Goal: Transaction & Acquisition: Purchase product/service

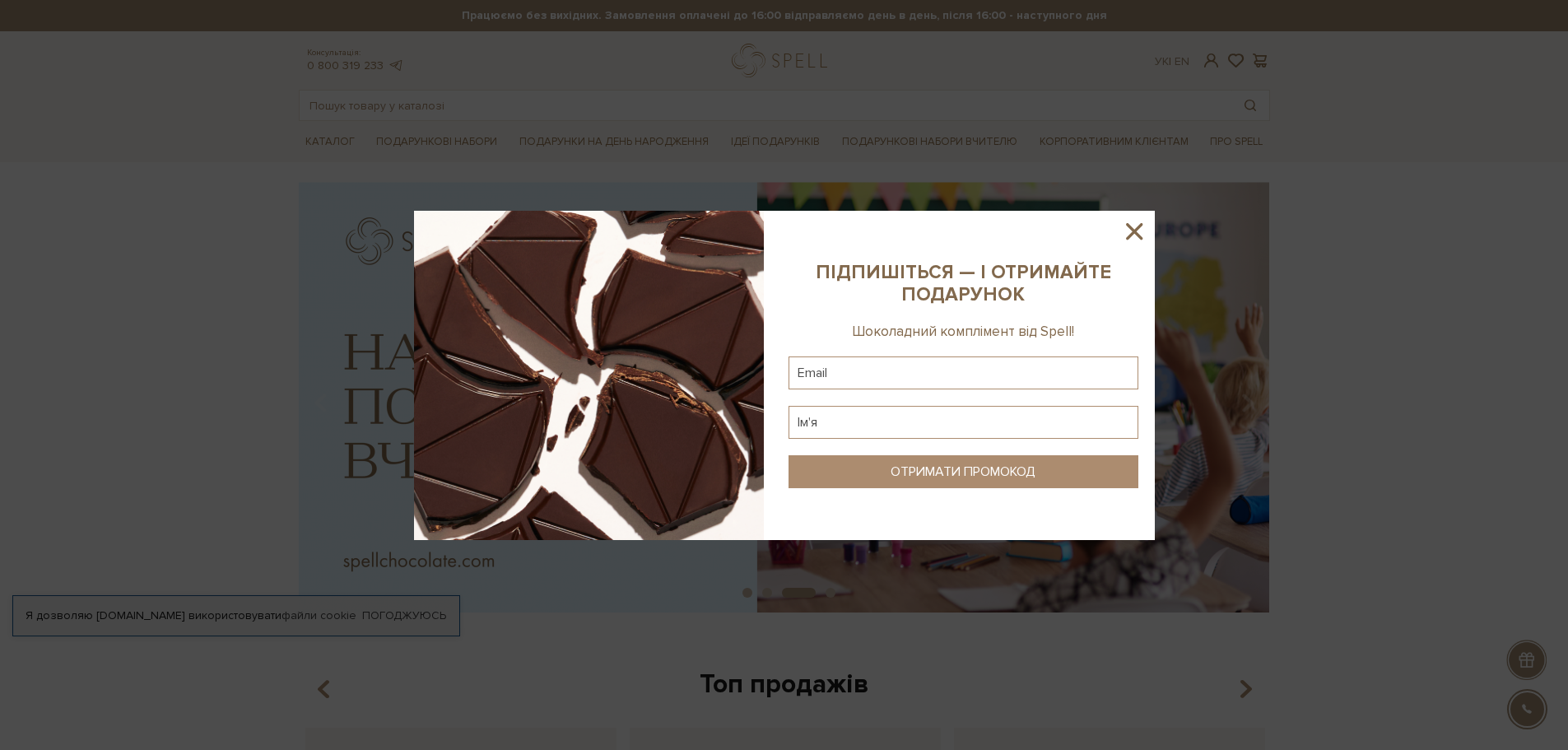
click at [1132, 230] on icon at bounding box center [1134, 230] width 16 height 16
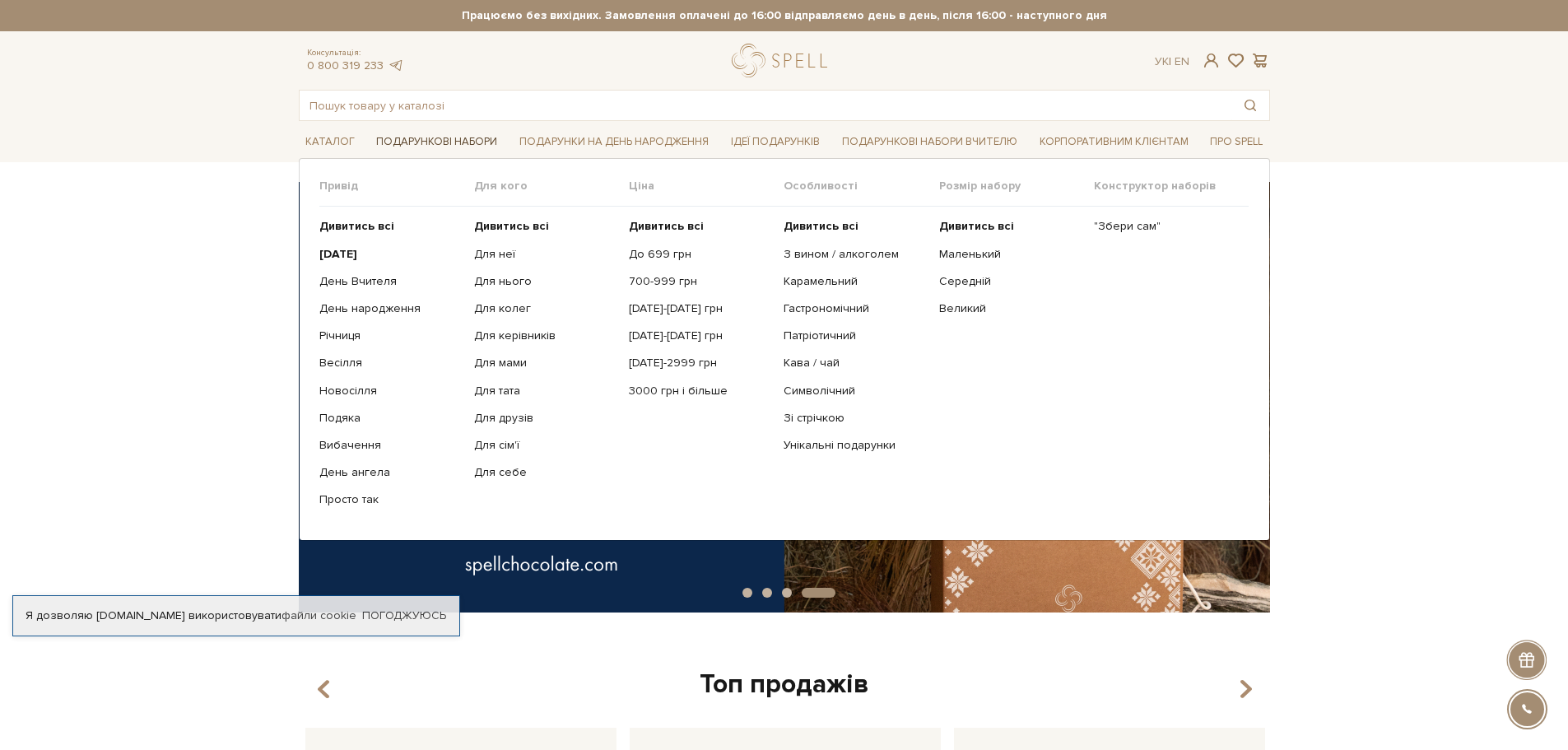
click at [432, 132] on link "Подарункові набори" at bounding box center [436, 142] width 134 height 26
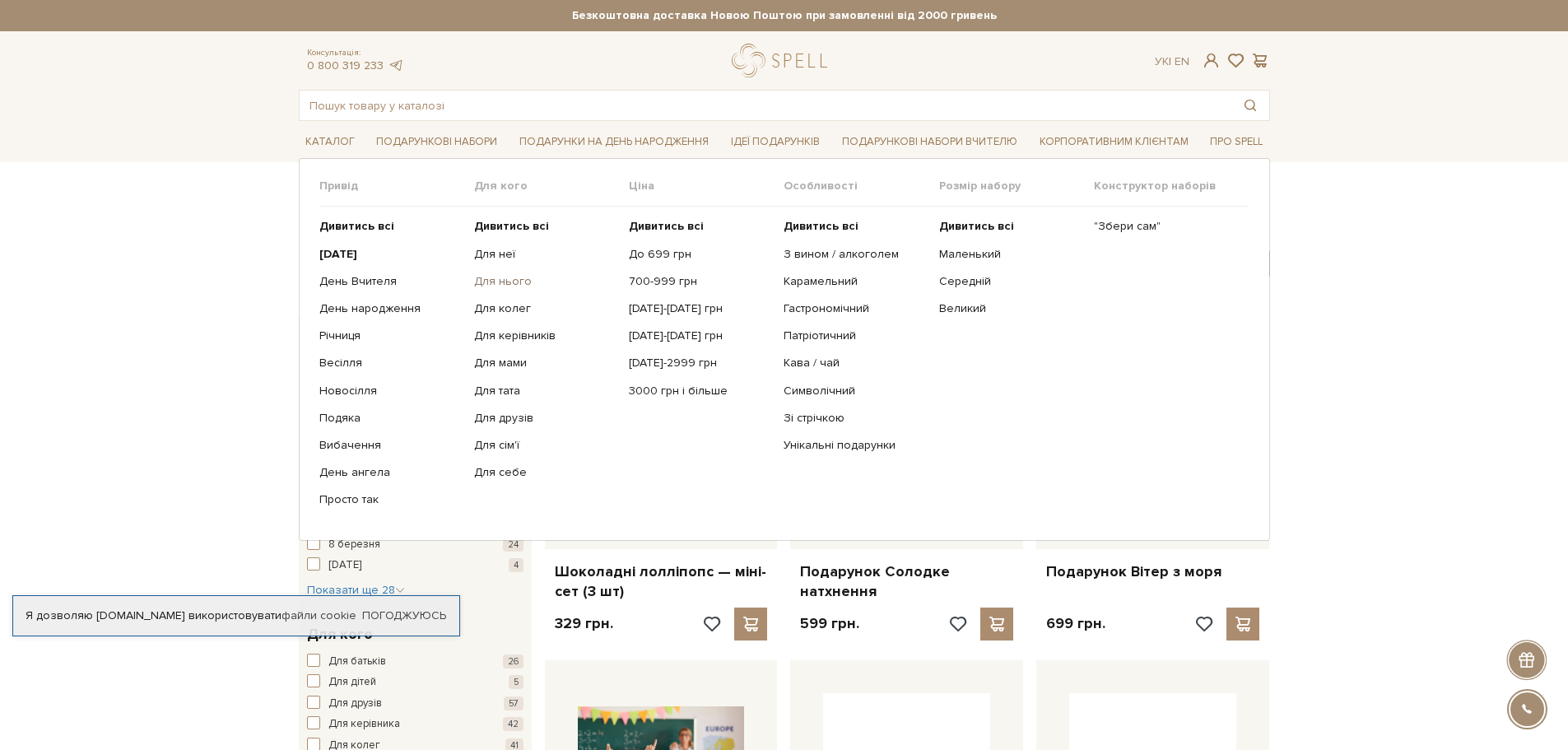
click at [506, 282] on link "Для нього" at bounding box center [545, 281] width 142 height 15
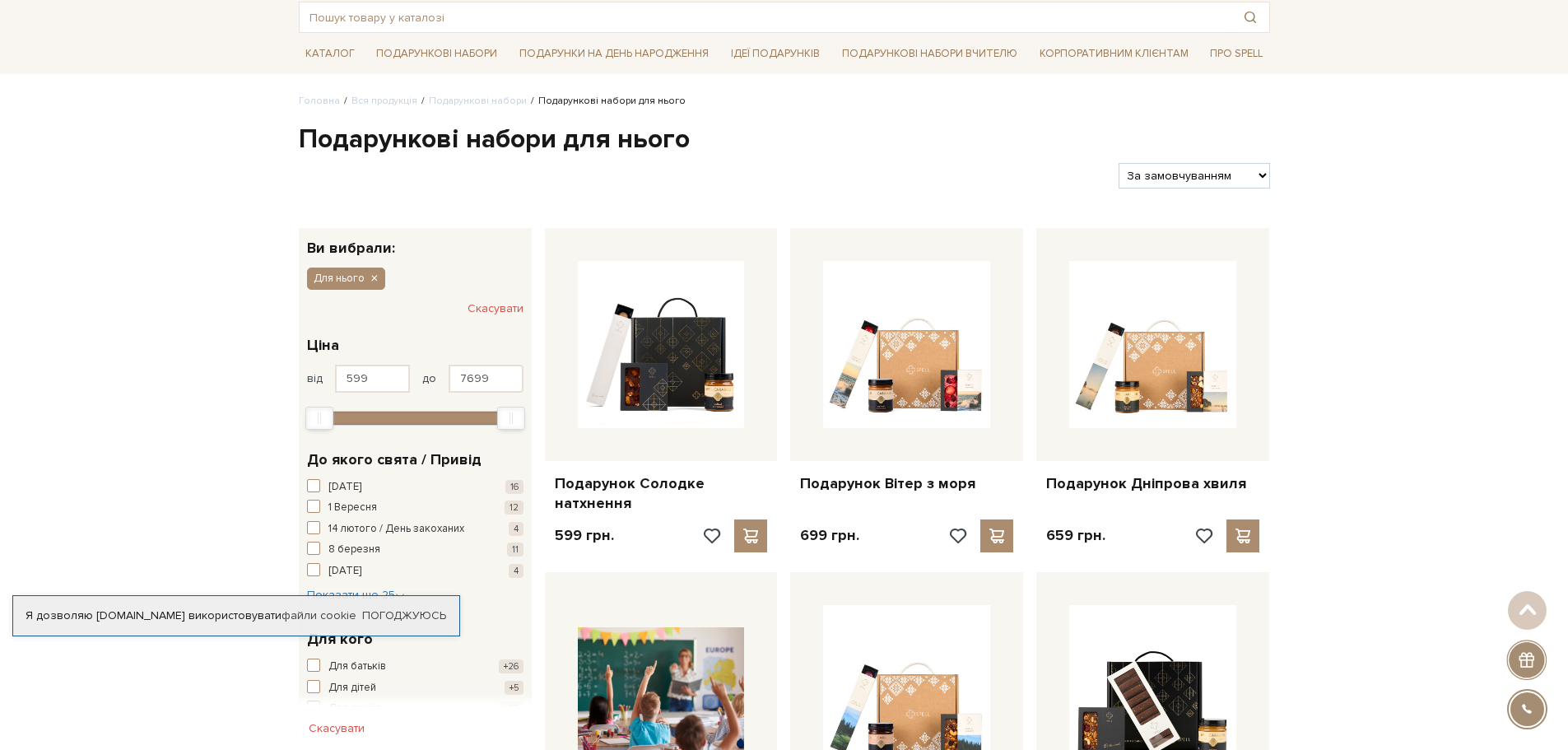
scroll to position [82, 0]
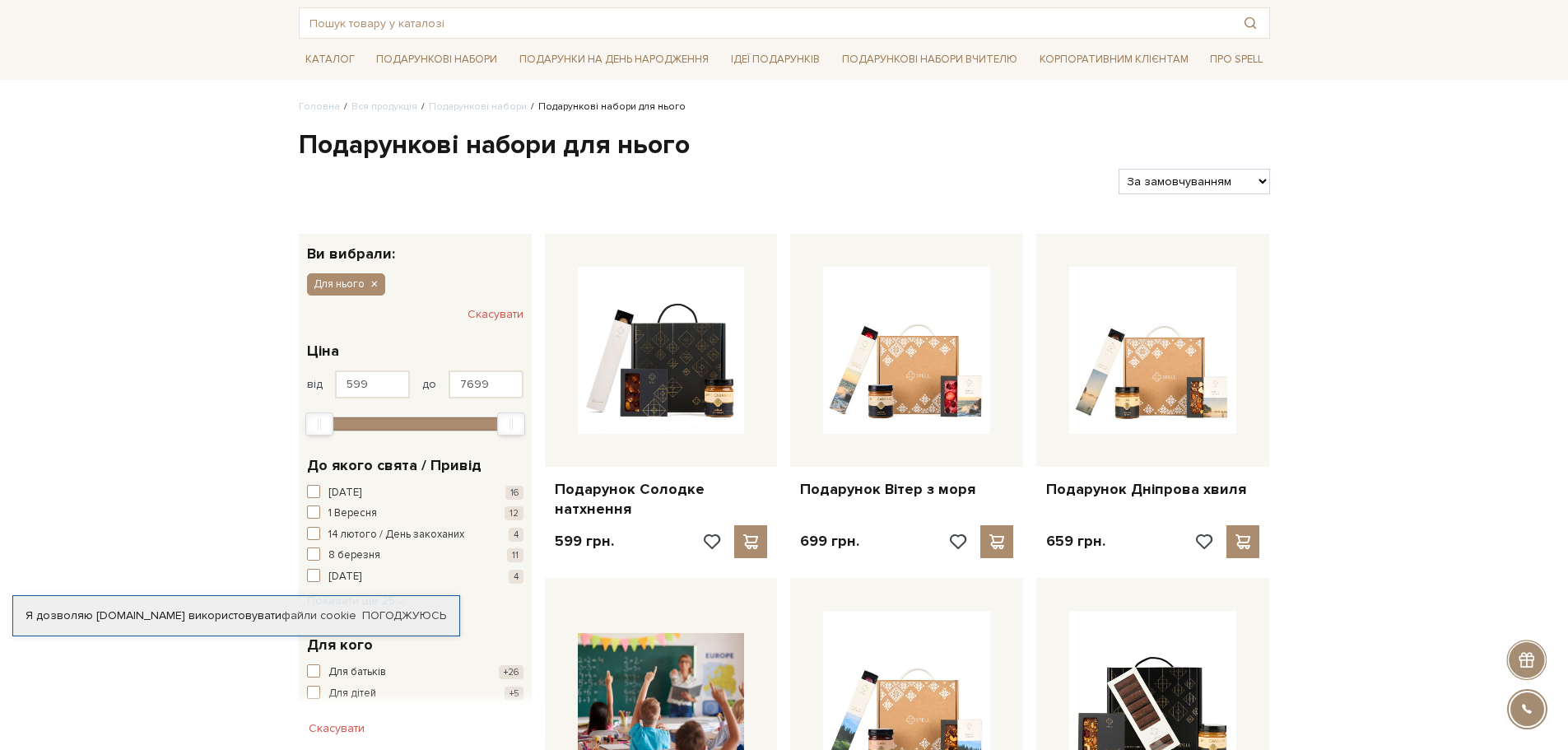
click at [1227, 184] on select "За замовчуванням За Ціною (зростання) За Ціною (зменшення) Новинки За популярні…" at bounding box center [1193, 182] width 151 height 26
select select "https://spellchocolate.com/our-productions/podarunkovi-box/dlja-nogo?sort=p.pri…"
click at [1118, 169] on select "За замовчуванням За Ціною (зростання) За Ціною (зменшення) Новинки За популярні…" at bounding box center [1193, 182] width 151 height 26
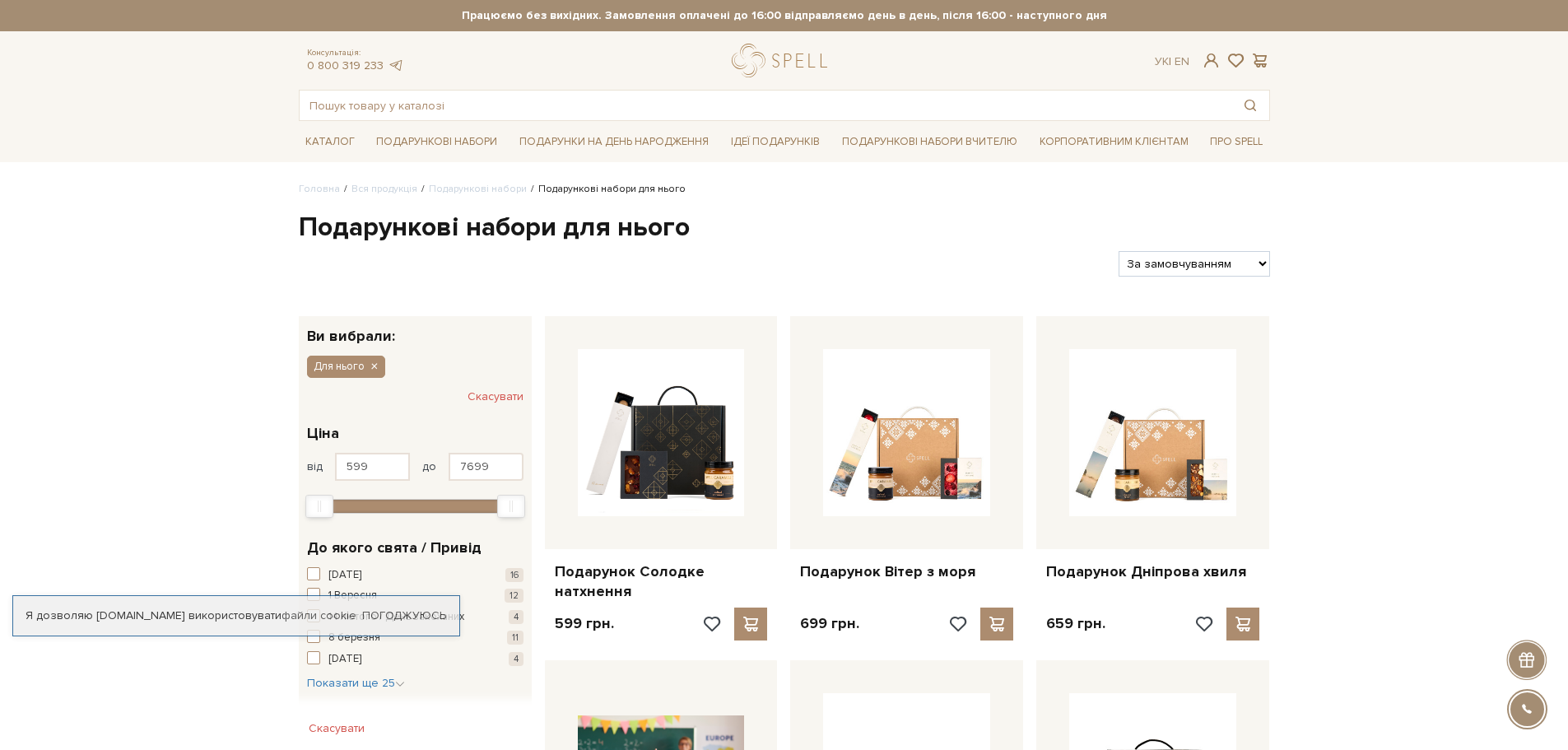
select select "[URL][DOMAIN_NAME]"
